Goal: Task Accomplishment & Management: Manage account settings

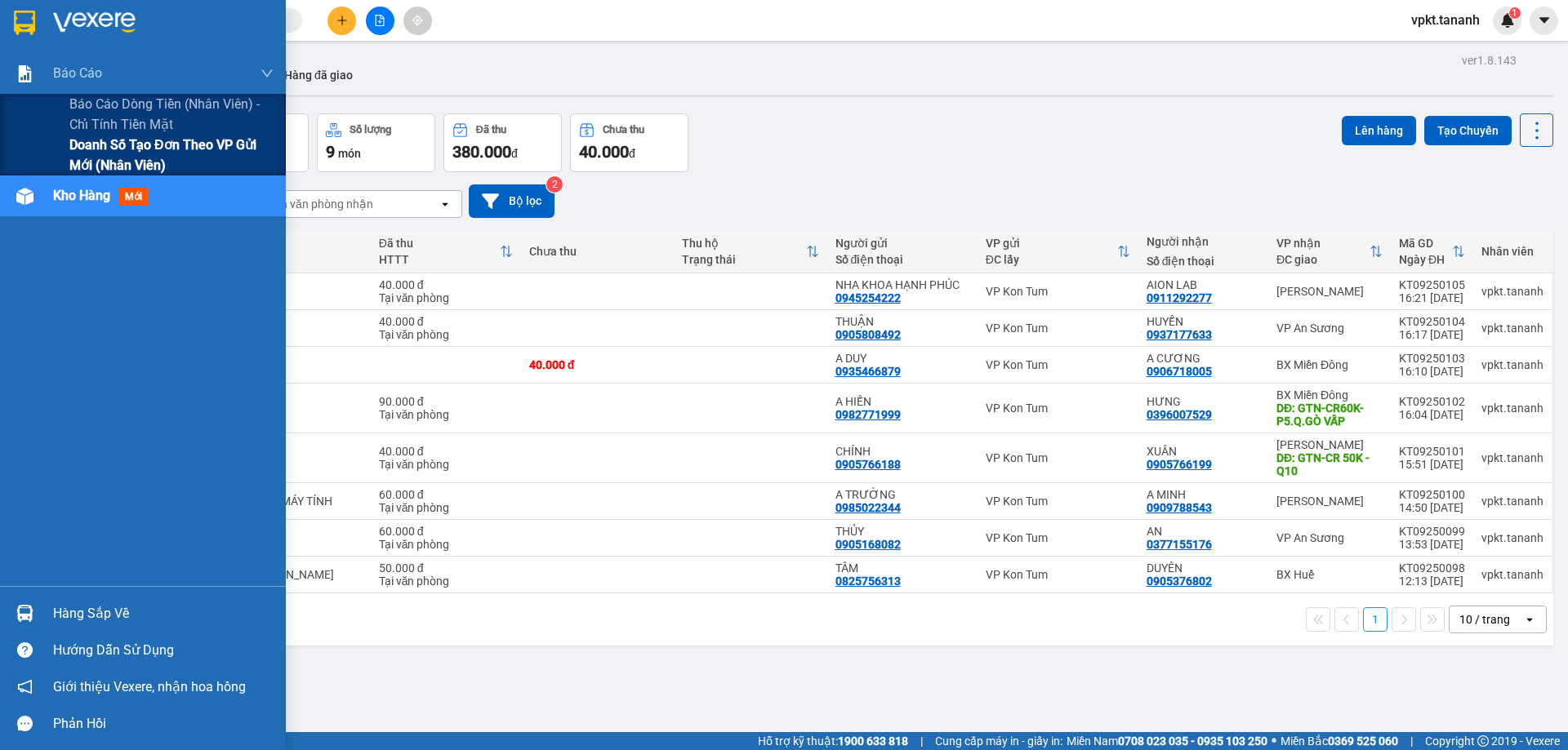
click at [83, 150] on span "Doanh số tạo đơn theo VP gửi mới (nhân viên)" at bounding box center [171, 155] width 204 height 41
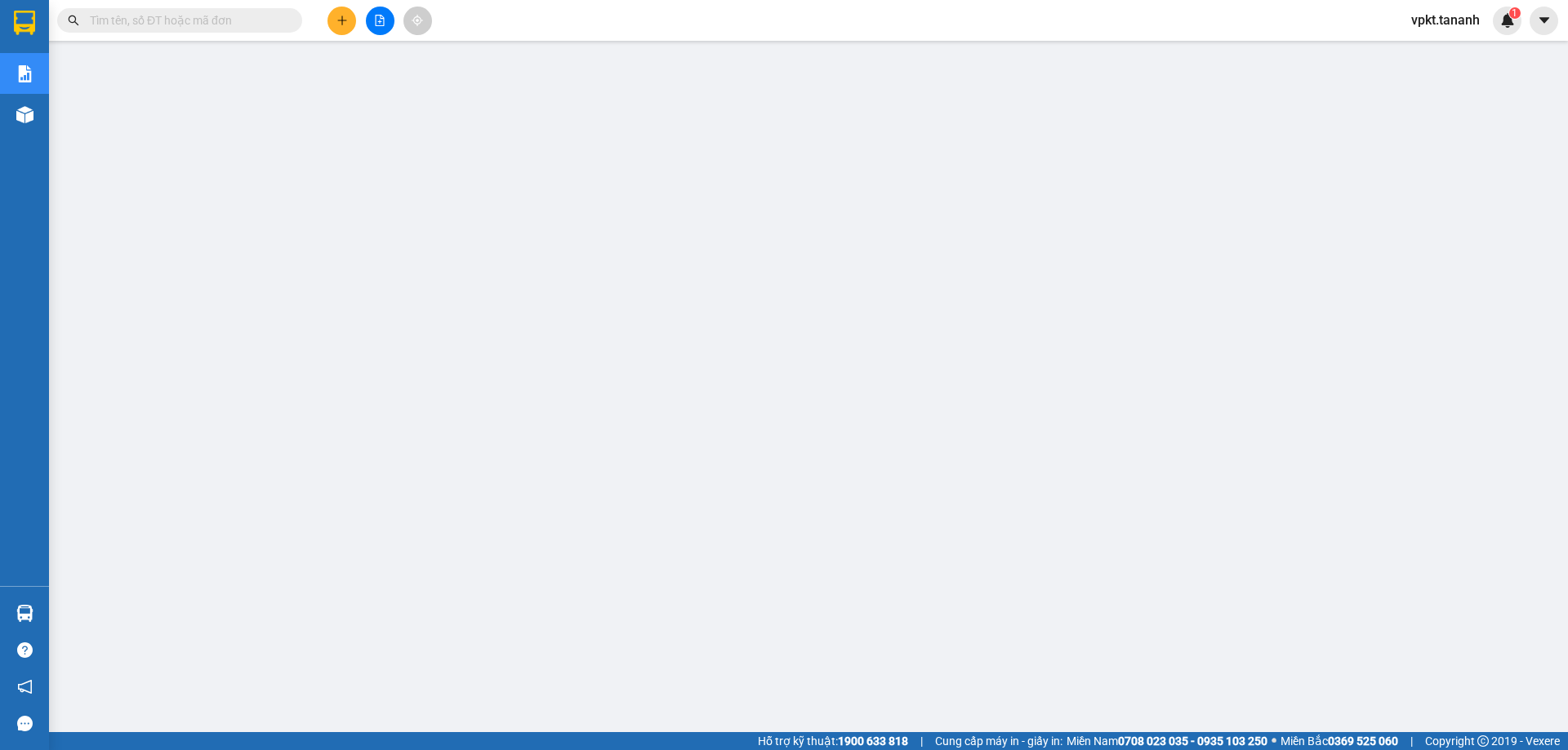
click at [1437, 18] on span "vpkt.tananh" at bounding box center [1445, 20] width 95 height 20
click at [1439, 51] on span "Đăng xuất" at bounding box center [1456, 51] width 68 height 18
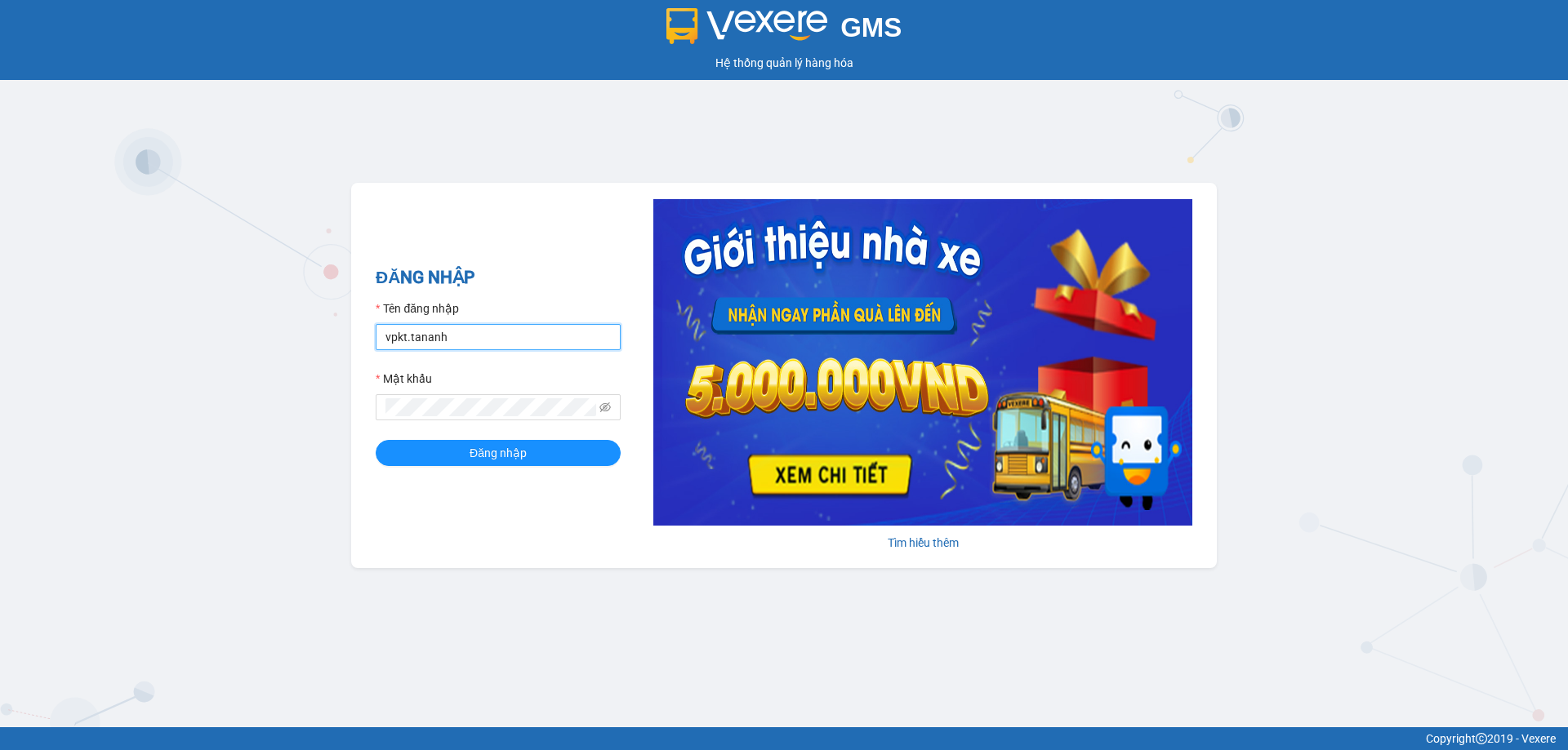
click at [469, 329] on input "vpkt.tananh" at bounding box center [497, 337] width 245 height 26
type input "bxpvd.tananh"
click at [514, 447] on span "Đăng nhập" at bounding box center [498, 453] width 57 height 18
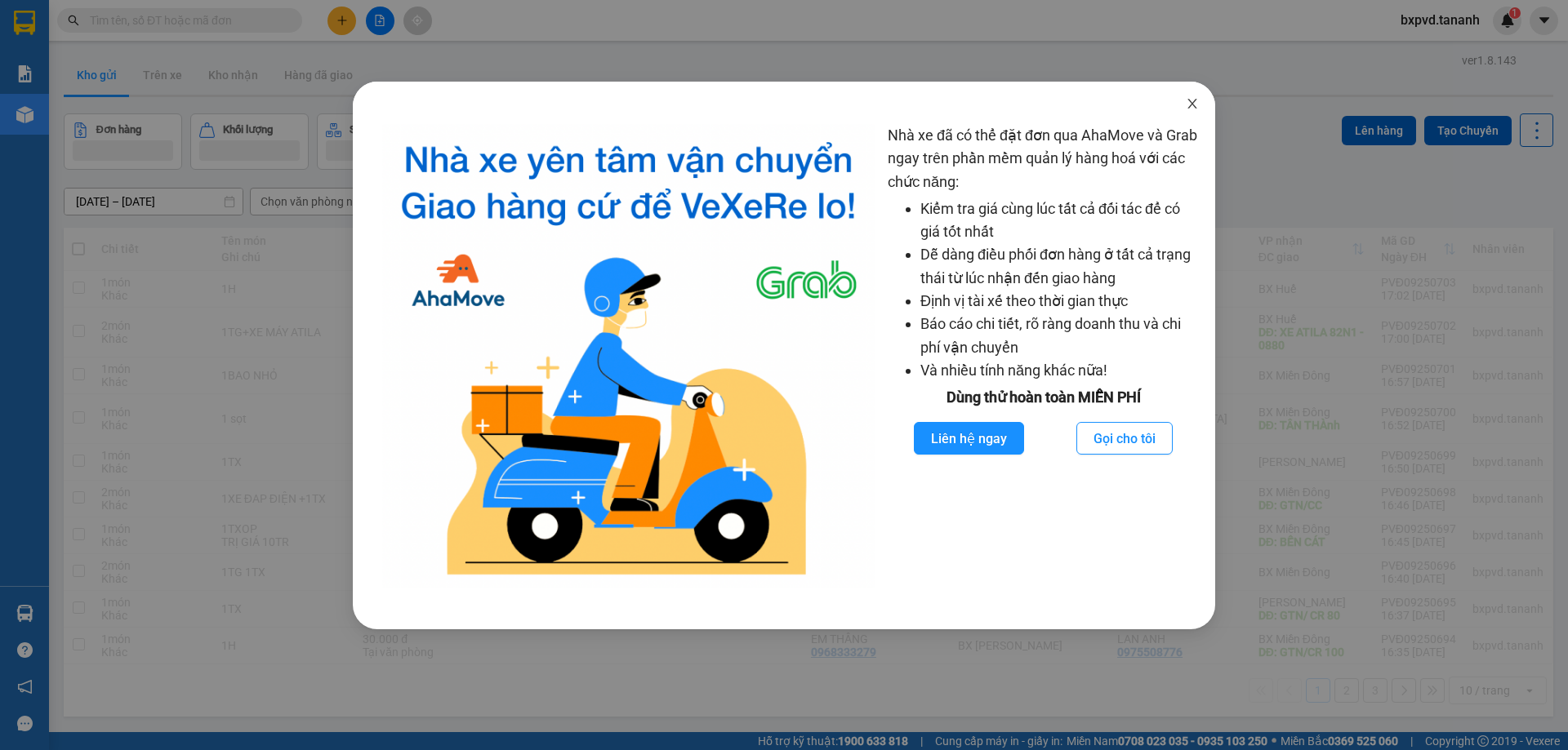
click at [1188, 107] on icon "close" at bounding box center [1192, 104] width 13 height 13
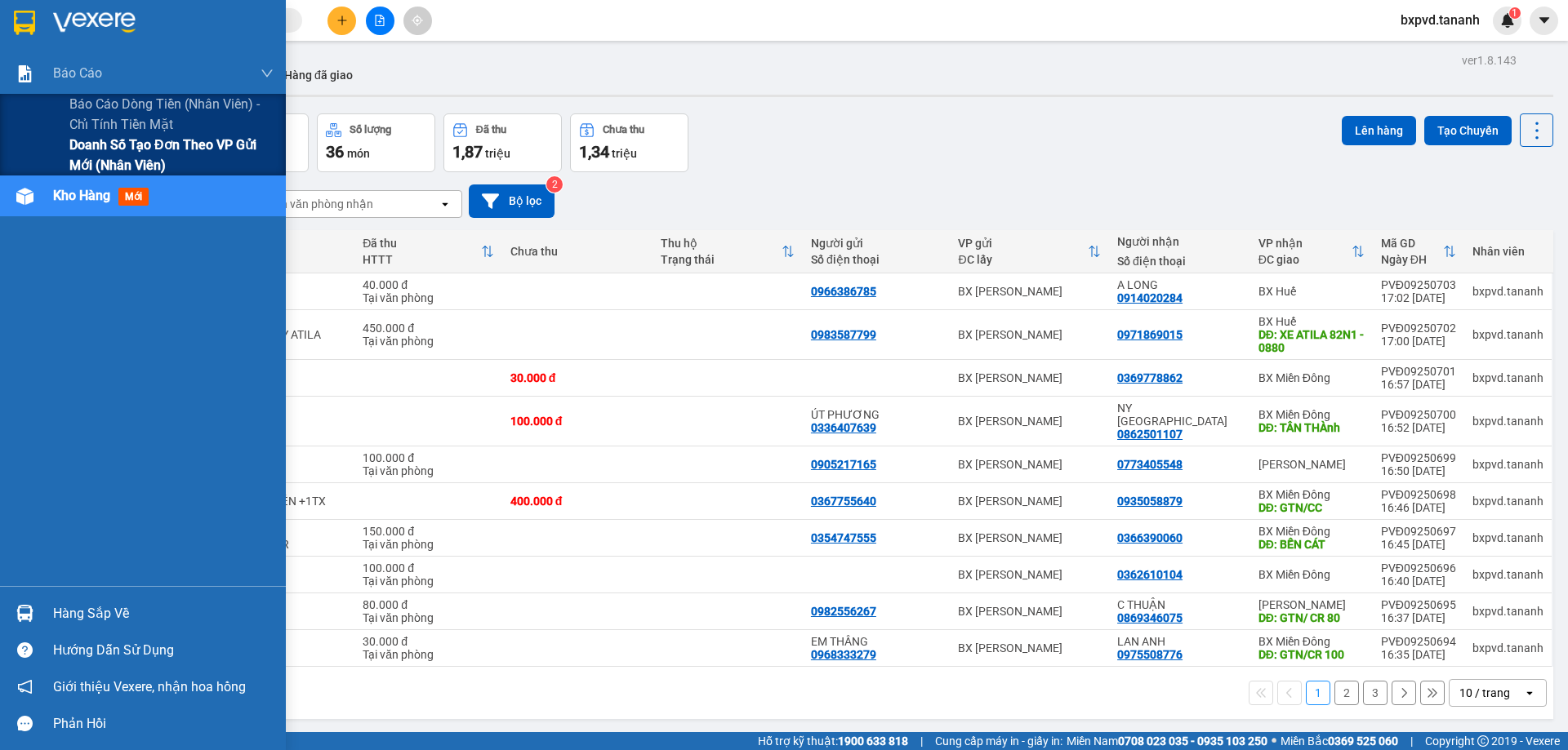
click at [110, 147] on span "Doanh số tạo đơn theo VP gửi mới (nhân viên)" at bounding box center [171, 155] width 204 height 41
